Goal: Check status

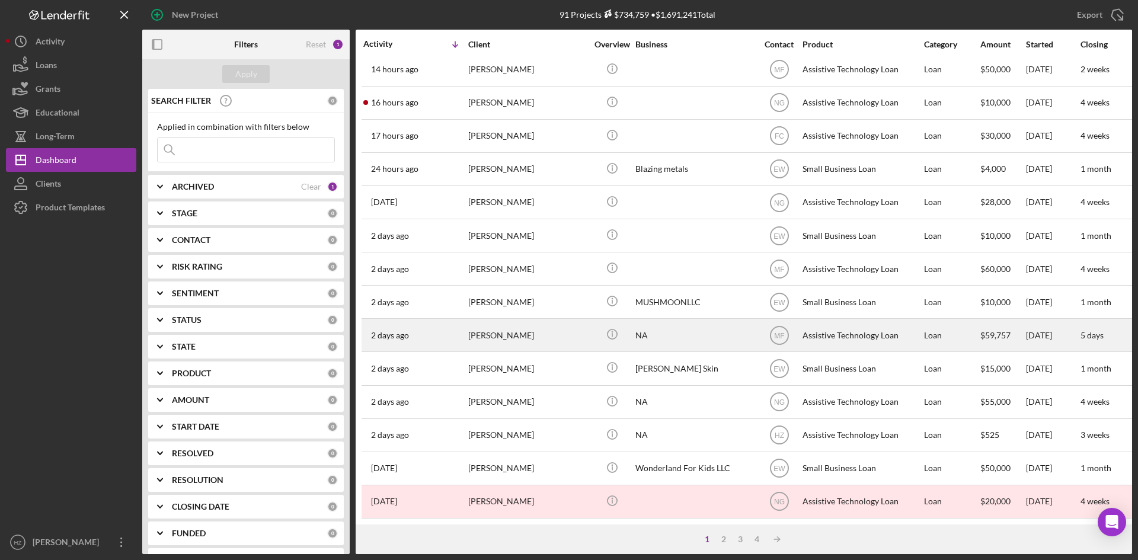
scroll to position [59, 0]
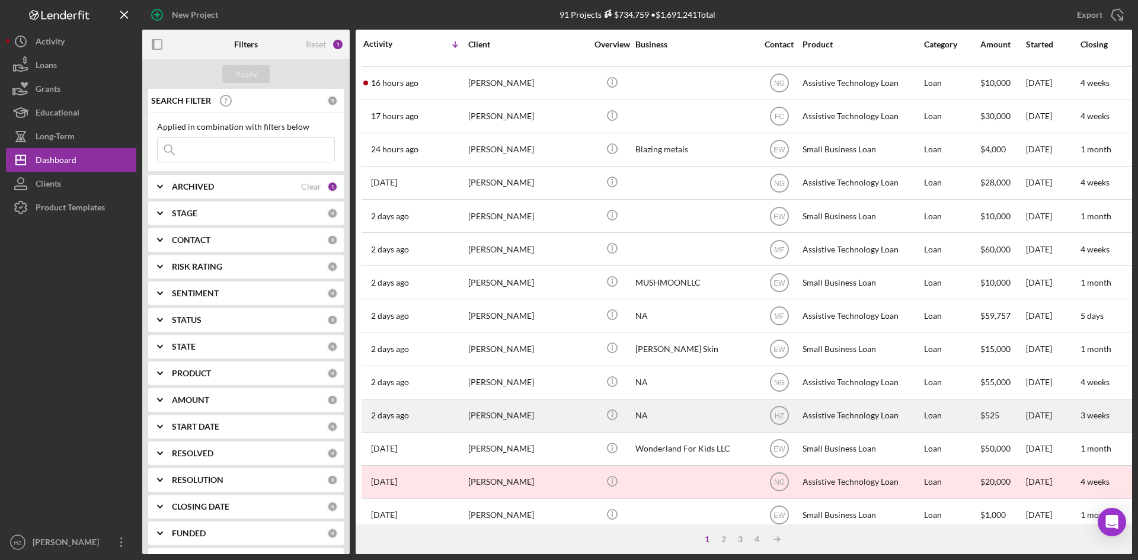
click at [509, 421] on div "[PERSON_NAME]" at bounding box center [527, 415] width 119 height 31
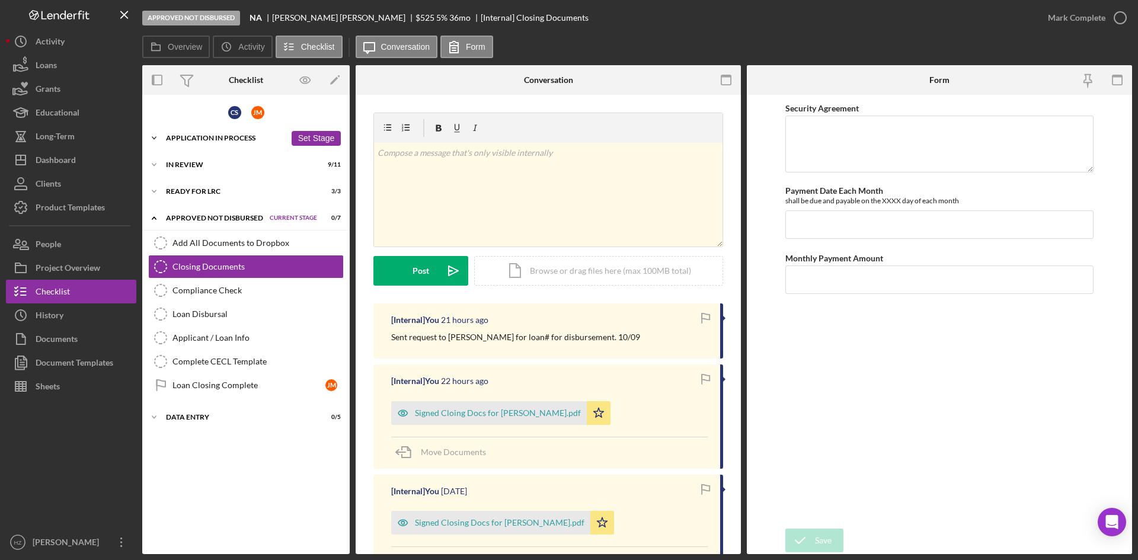
click at [148, 135] on icon "Icon/Expander" at bounding box center [154, 138] width 24 height 24
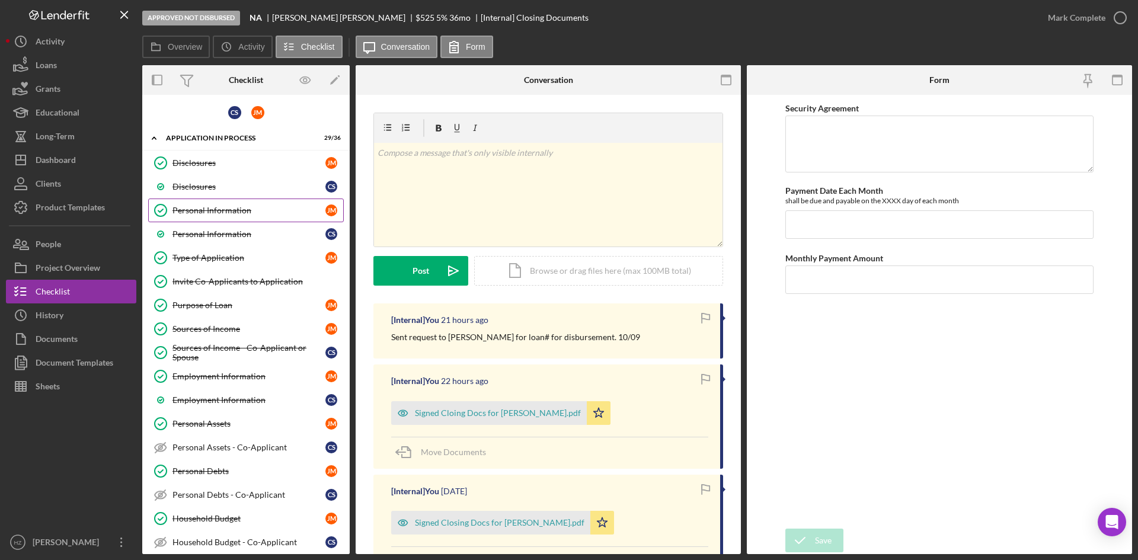
click at [204, 208] on div "Personal Information" at bounding box center [248, 210] width 153 height 9
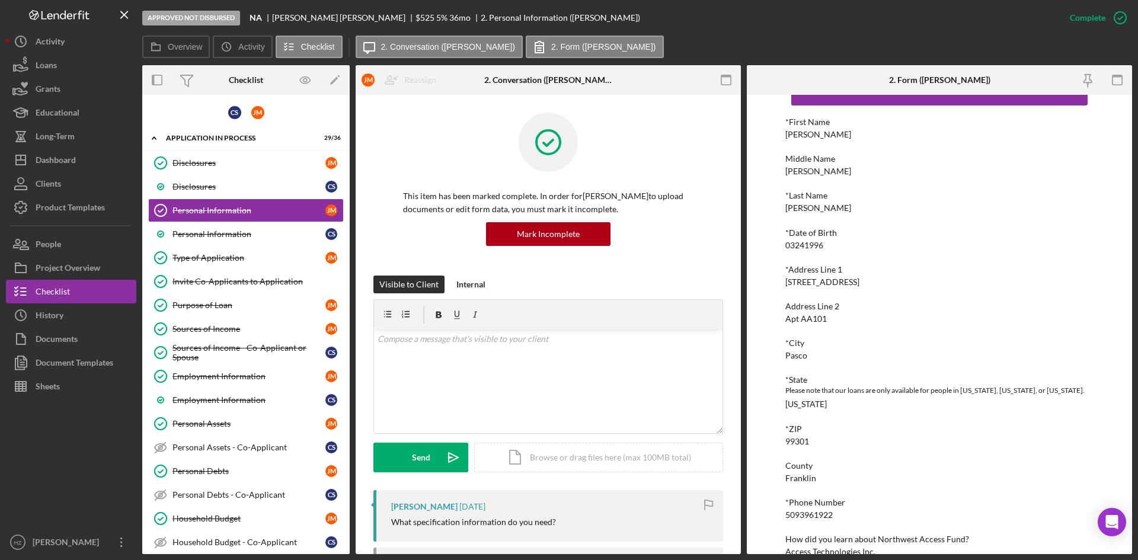
scroll to position [57, 0]
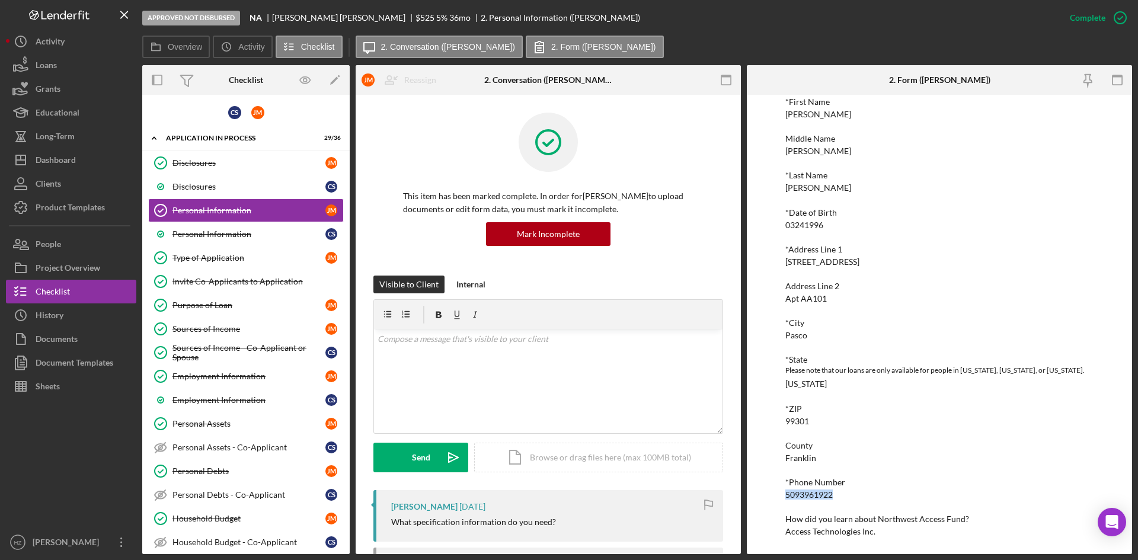
drag, startPoint x: 836, startPoint y: 494, endPoint x: 792, endPoint y: 499, distance: 44.1
click at [773, 499] on div "To edit this form you must mark this item incomplete *First Name [PERSON_NAME] …" at bounding box center [939, 324] width 385 height 459
copy div "5093961922"
